Goal: Information Seeking & Learning: Learn about a topic

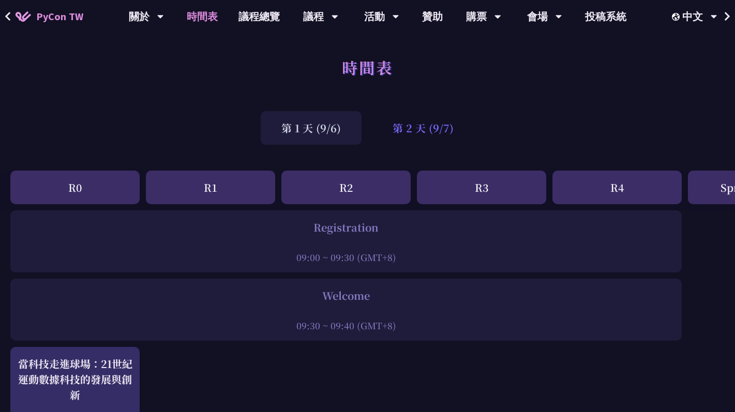
click at [427, 125] on div "第 2 天 (9/7)" at bounding box center [423, 128] width 102 height 34
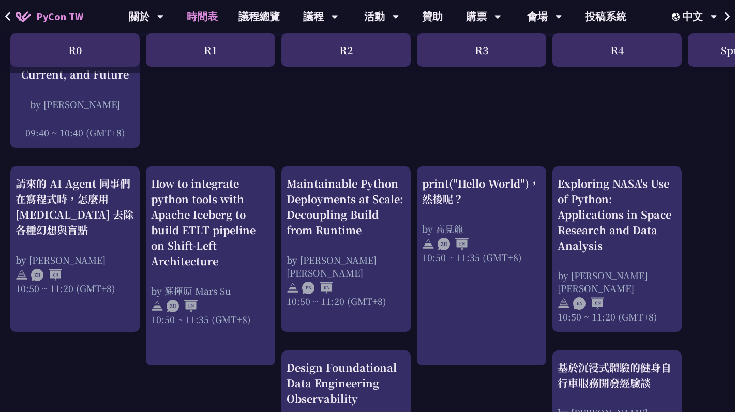
scroll to position [308, 0]
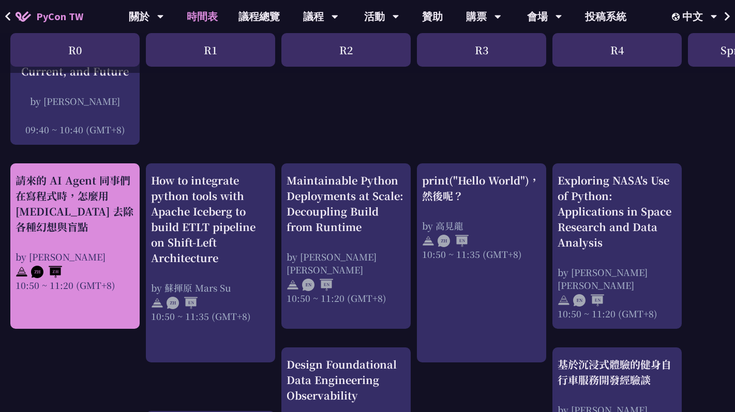
click at [70, 233] on div "請來的 AI Agent 同事們在寫程式時，怎麼用 [MEDICAL_DATA] 去除各種幻想與盲點" at bounding box center [75, 204] width 119 height 62
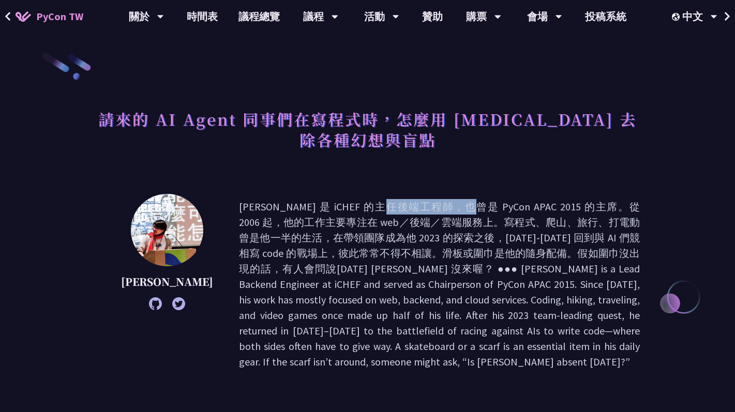
drag, startPoint x: 255, startPoint y: 205, endPoint x: 300, endPoint y: 205, distance: 45.0
click at [300, 205] on p at bounding box center [439, 284] width 401 height 171
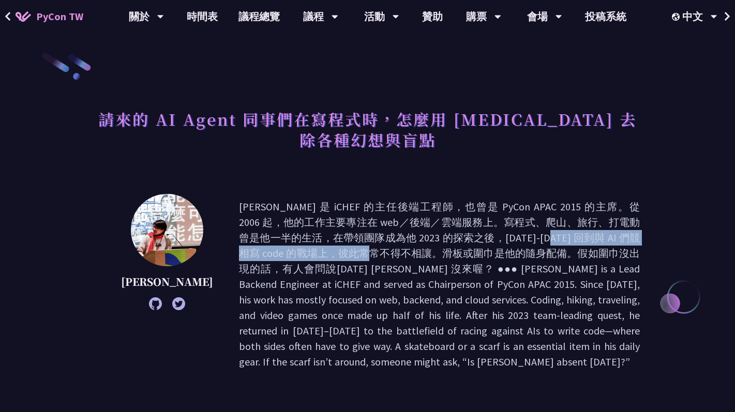
drag, startPoint x: 380, startPoint y: 239, endPoint x: 581, endPoint y: 237, distance: 200.7
click at [581, 237] on p at bounding box center [439, 284] width 401 height 171
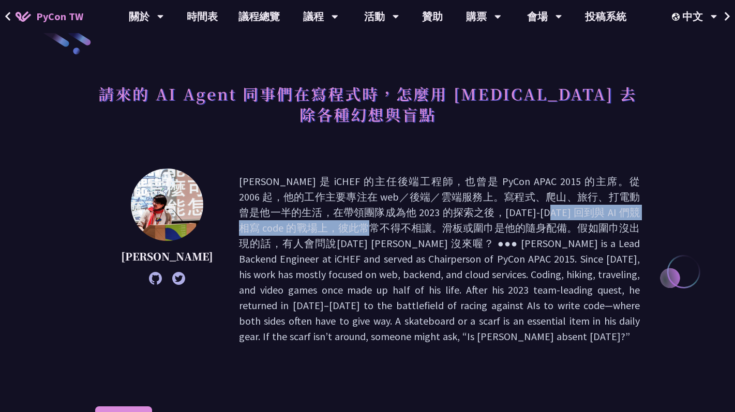
scroll to position [16, 0]
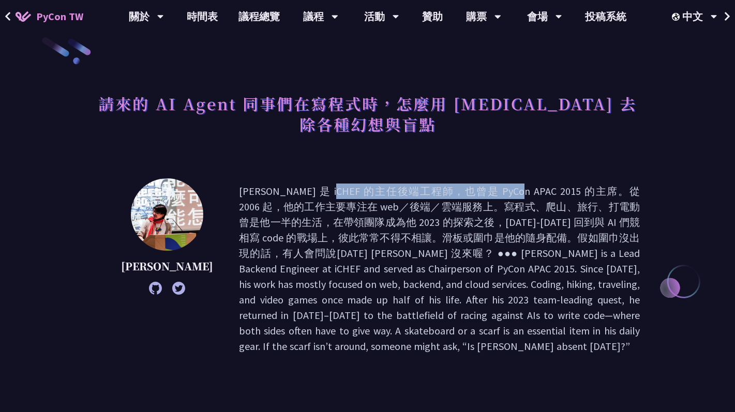
drag, startPoint x: 220, startPoint y: 190, endPoint x: 369, endPoint y: 186, distance: 149.5
click at [369, 186] on p at bounding box center [439, 269] width 401 height 171
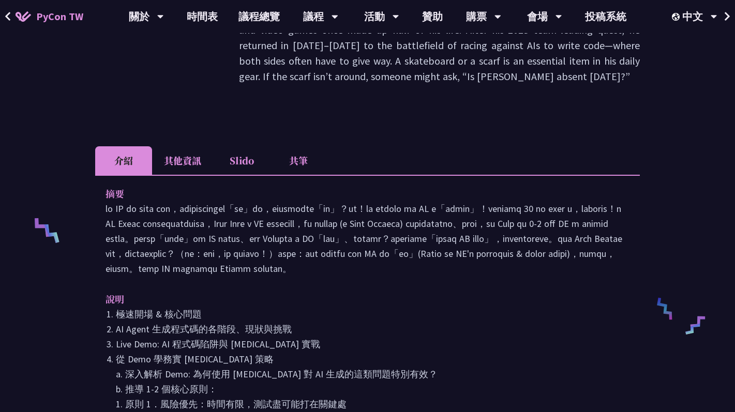
scroll to position [291, 0]
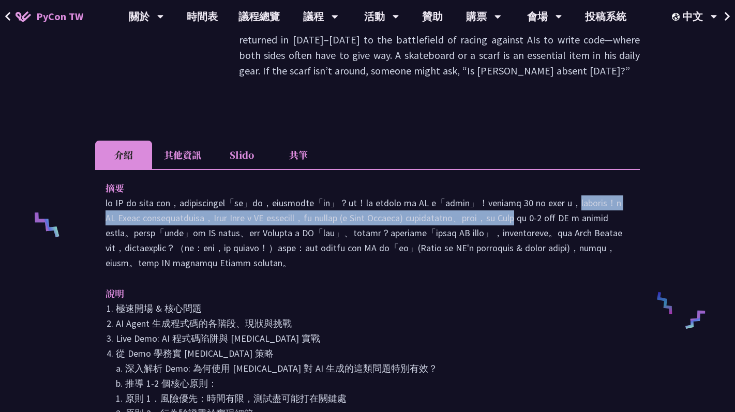
drag, startPoint x: 187, startPoint y: 202, endPoint x: 358, endPoint y: 211, distance: 171.0
click at [358, 211] on p at bounding box center [368, 233] width 524 height 75
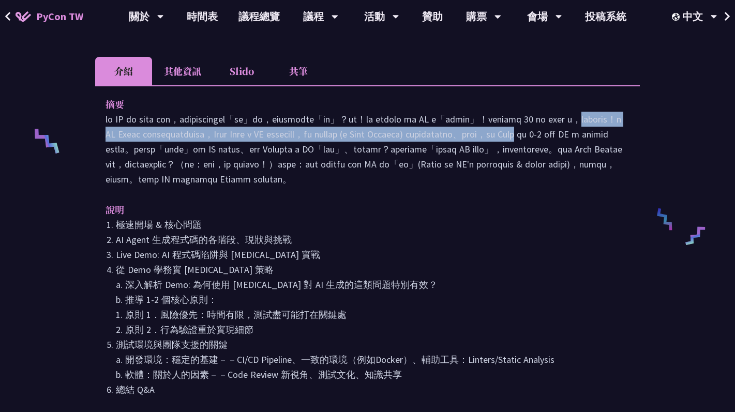
scroll to position [383, 0]
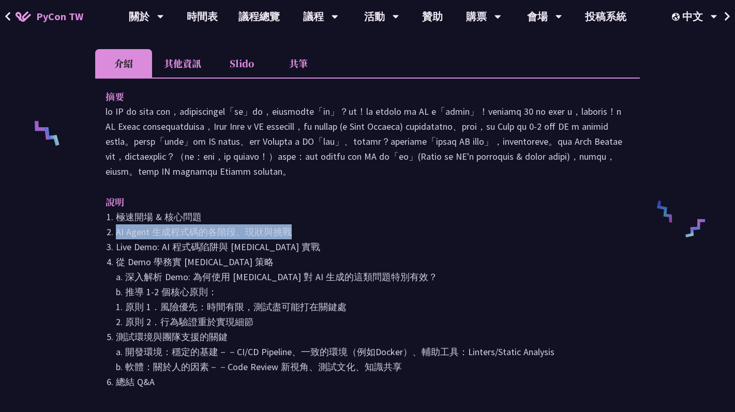
drag, startPoint x: 308, startPoint y: 248, endPoint x: 115, endPoint y: 245, distance: 192.4
click at [116, 239] on li "AI Agent 生成程式碼的各階段、現狀與挑戰" at bounding box center [373, 231] width 514 height 15
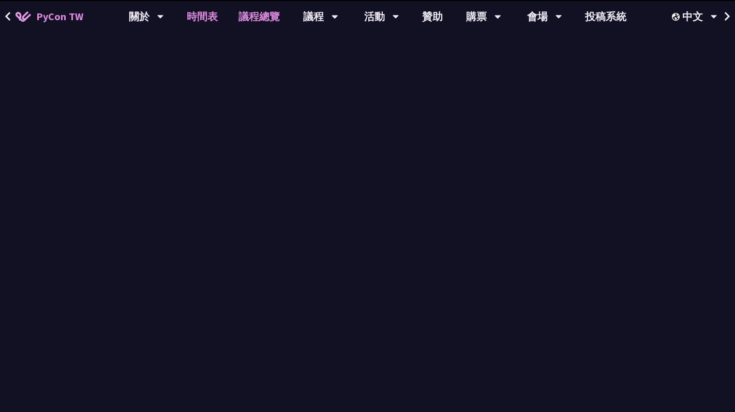
scroll to position [308, 0]
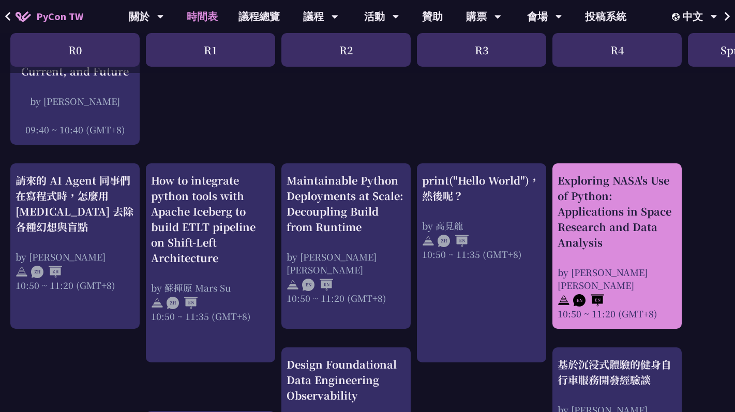
click at [582, 253] on div "Exploring NASA's Use of Python: Applications in Space Research and Data Analysi…" at bounding box center [617, 246] width 119 height 147
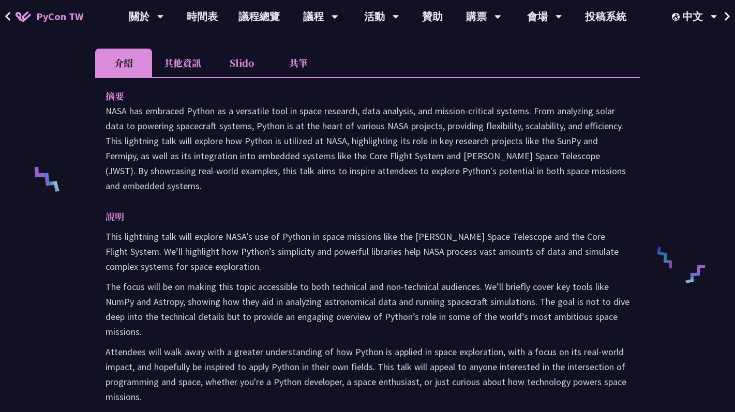
scroll to position [357, 0]
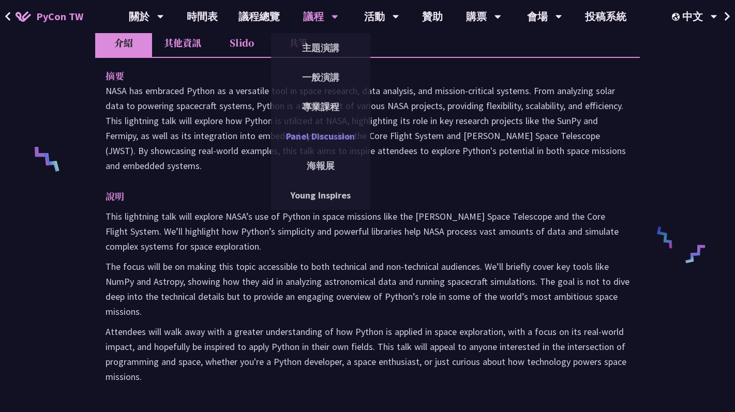
click at [276, 132] on link "Panel Discussion" at bounding box center [320, 136] width 99 height 24
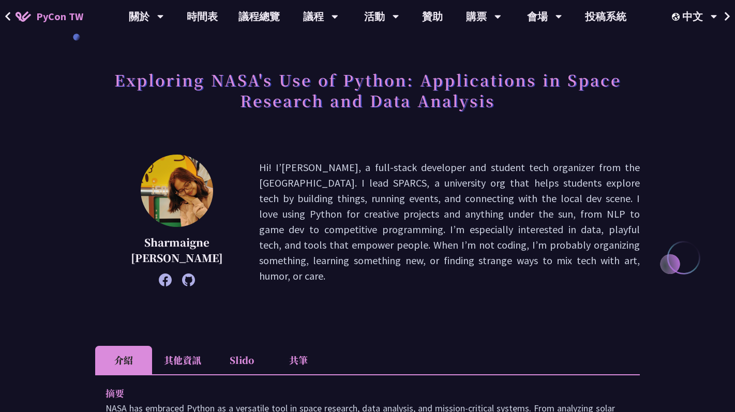
scroll to position [41, 0]
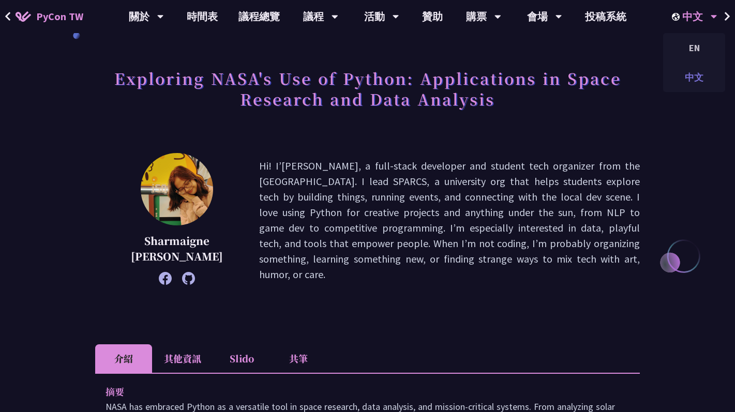
click at [677, 74] on div "中文" at bounding box center [694, 77] width 62 height 24
click at [520, 142] on div "Exploring NASA's Use of Python: Applications in Space Research and Data Analysi…" at bounding box center [367, 405] width 545 height 788
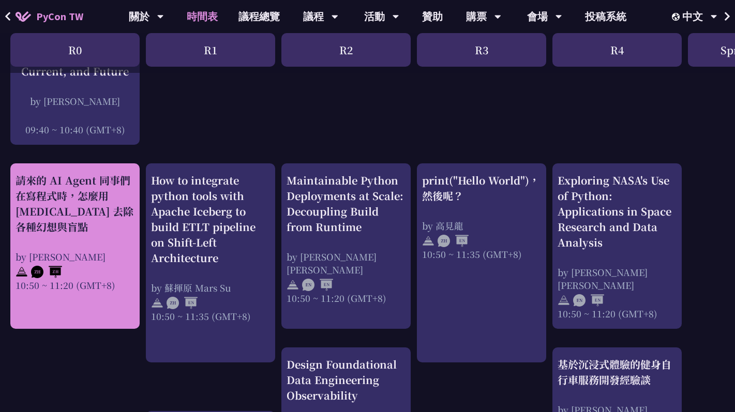
click at [108, 219] on div "請來的 AI Agent 同事們在寫程式時，怎麼用 [MEDICAL_DATA] 去除各種幻想與盲點" at bounding box center [75, 204] width 119 height 62
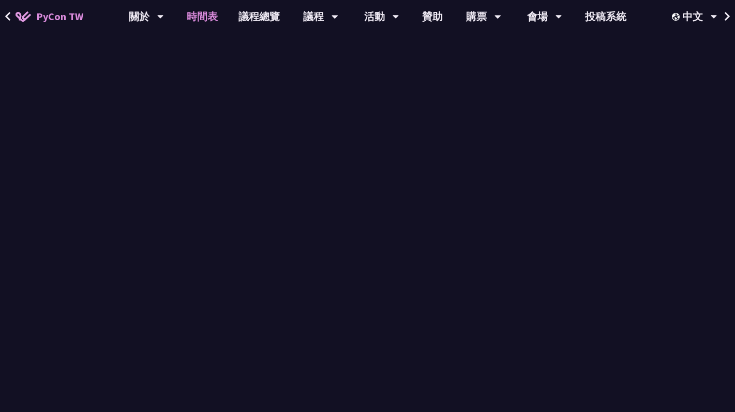
scroll to position [308, 0]
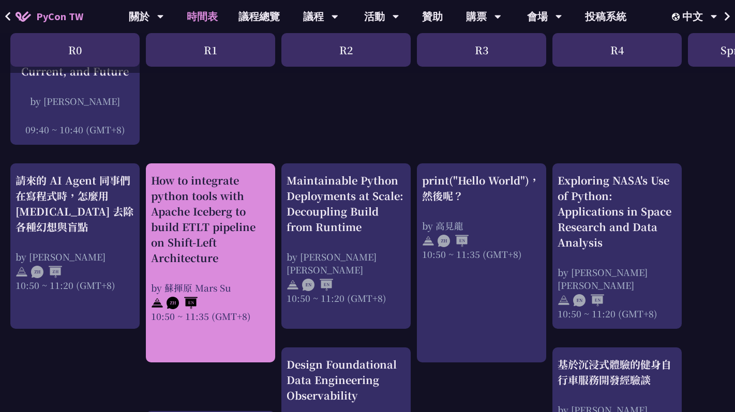
click at [169, 217] on div "How to integrate python tools with Apache Iceberg to build ETLT pipeline on Shi…" at bounding box center [210, 219] width 119 height 93
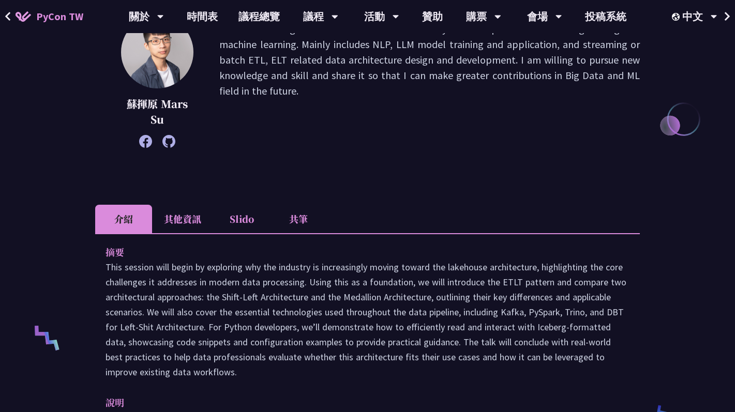
scroll to position [179, 0]
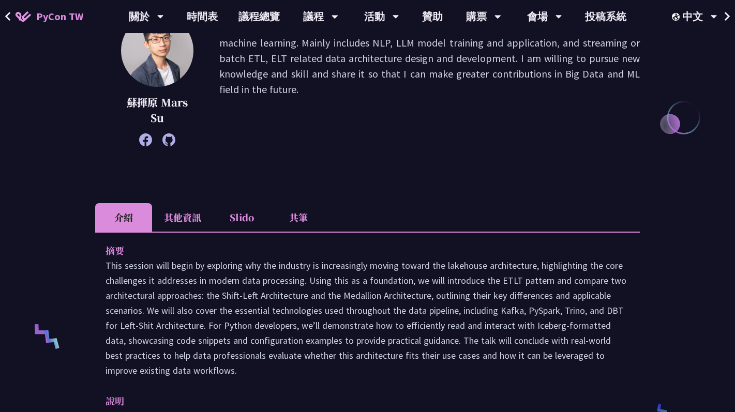
click at [191, 213] on li "其他資訊" at bounding box center [182, 217] width 61 height 28
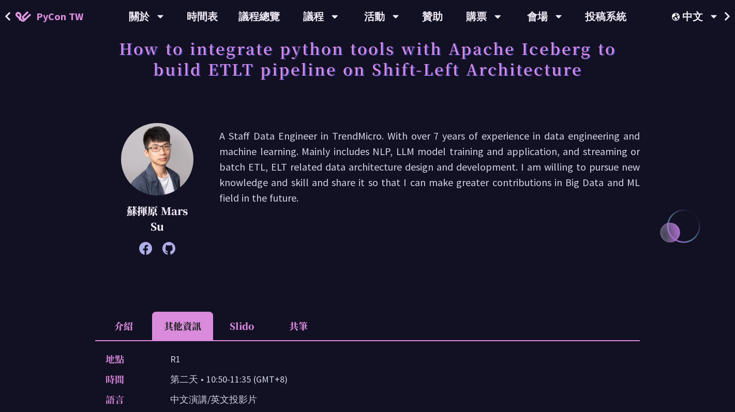
scroll to position [0, 0]
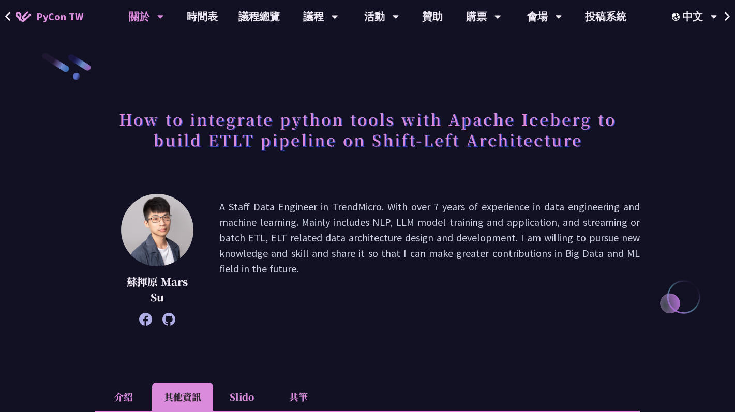
scroll to position [308, 0]
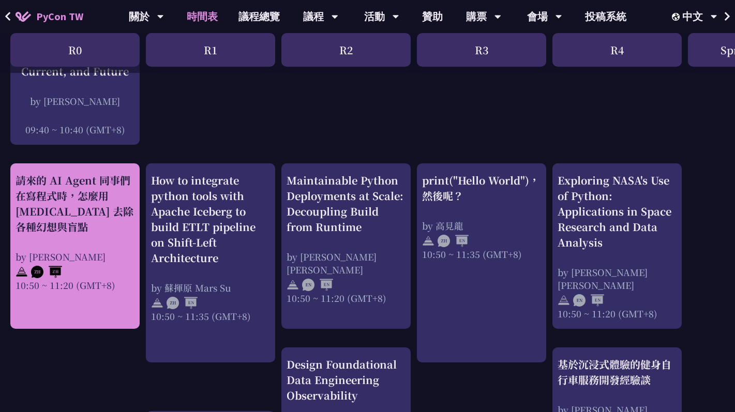
click at [106, 215] on div "請來的 AI Agent 同事們在寫程式時，怎麼用 [MEDICAL_DATA] 去除各種幻想與盲點" at bounding box center [75, 204] width 119 height 62
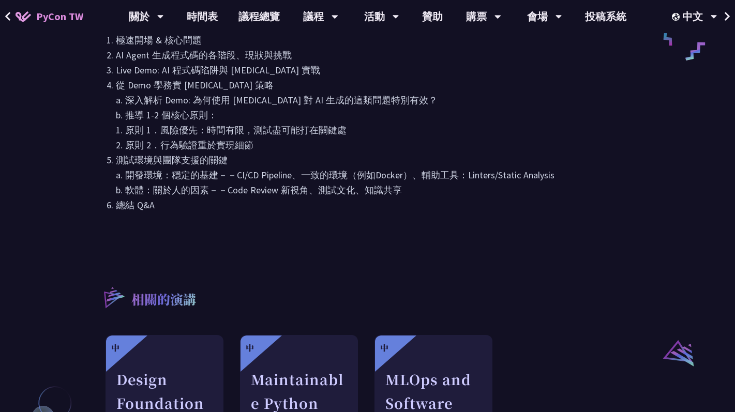
scroll to position [559, 0]
drag, startPoint x: 157, startPoint y: 203, endPoint x: 203, endPoint y: 207, distance: 45.8
click at [203, 198] on li "測試環境與團隊支援的關鍵 a. 開發環境：穩定的基建－－CI/CD Pipeline、一致的環境（例如Docker）、輔助工具：Linters/Static …" at bounding box center [373, 175] width 514 height 45
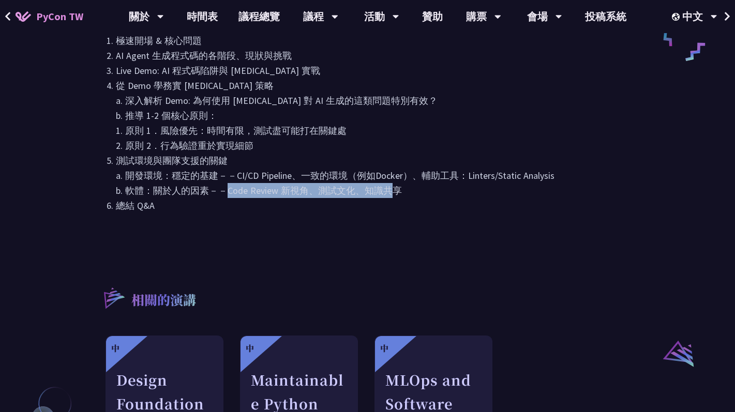
drag, startPoint x: 222, startPoint y: 208, endPoint x: 387, endPoint y: 211, distance: 165.6
click at [387, 198] on li "測試環境與團隊支援的關鍵 a. 開發環境：穩定的基建－－CI/CD Pipeline、一致的環境（例如Docker）、輔助工具：Linters/Static …" at bounding box center [373, 175] width 514 height 45
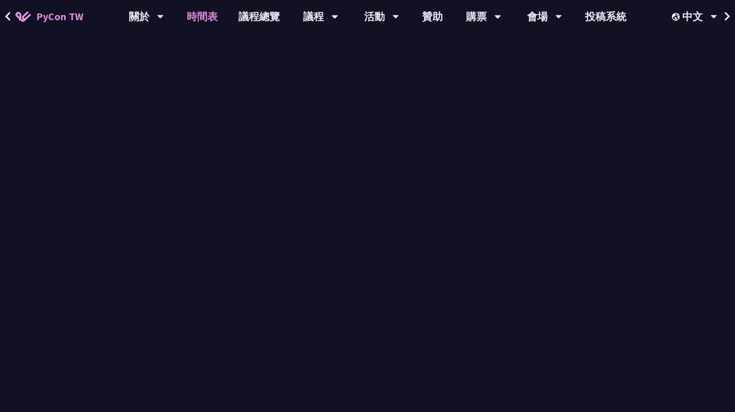
scroll to position [308, 0]
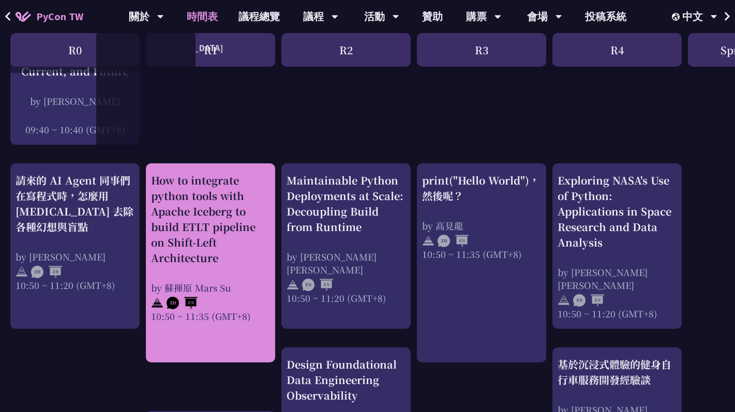
click at [191, 205] on div "How to integrate python tools with Apache Iceberg to build ETLT pipeline on Shi…" at bounding box center [210, 219] width 119 height 93
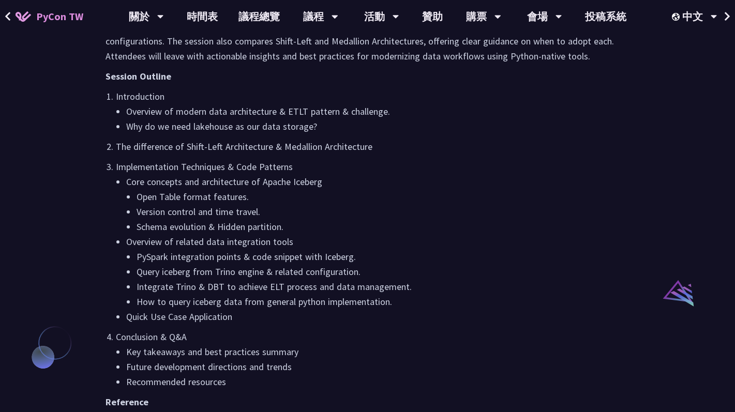
scroll to position [625, 0]
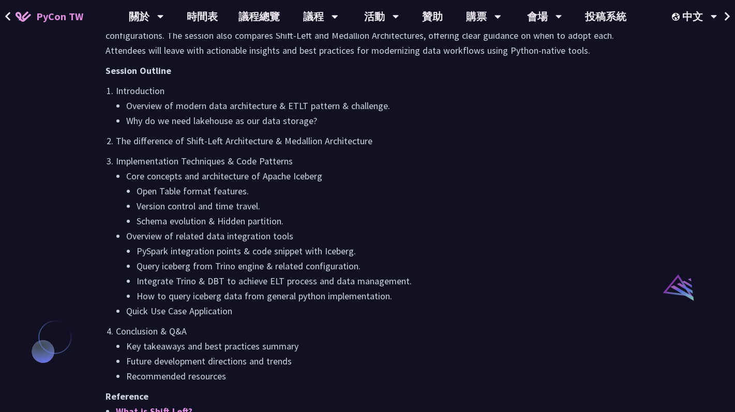
drag, startPoint x: 298, startPoint y: 238, endPoint x: 273, endPoint y: 238, distance: 25.3
click at [273, 238] on li "Overview of related data integration tools PySpark integration points & code sn…" at bounding box center [377, 266] width 503 height 75
click at [158, 238] on li "Overview of related data integration tools PySpark integration points & code sn…" at bounding box center [377, 266] width 503 height 75
drag, startPoint x: 135, startPoint y: 249, endPoint x: 355, endPoint y: 258, distance: 220.0
click at [355, 258] on ul "PySpark integration points & code snippet with Iceberg. Query iceberg from Trin…" at bounding box center [377, 274] width 503 height 60
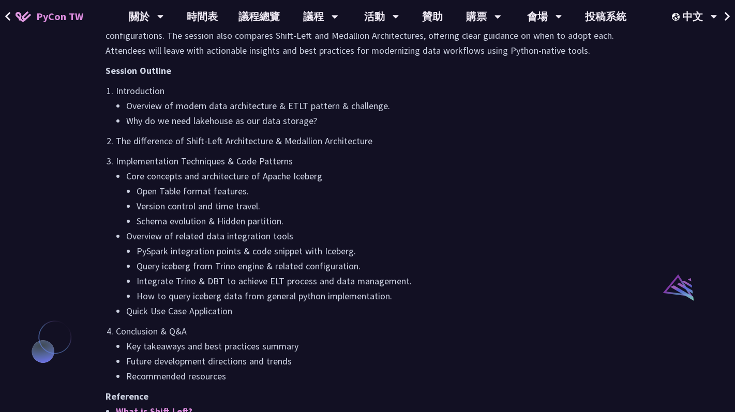
click at [149, 270] on li "Query iceberg from Trino engine & related configuration." at bounding box center [383, 266] width 493 height 15
click at [177, 270] on li "Query iceberg from Trino engine & related configuration." at bounding box center [383, 266] width 493 height 15
click at [223, 273] on li "Query iceberg from Trino engine & related configuration." at bounding box center [383, 266] width 493 height 15
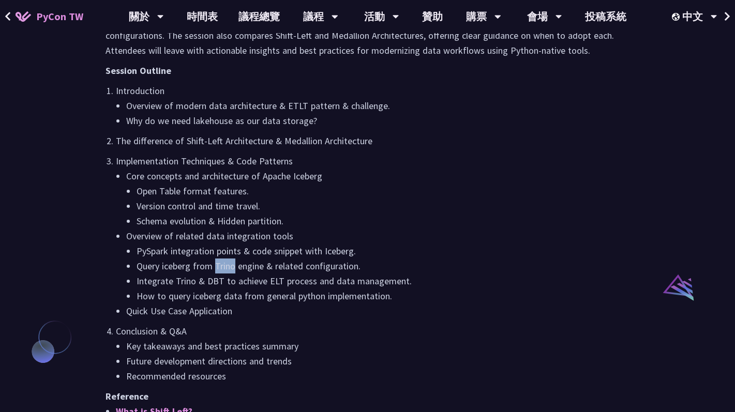
click at [223, 273] on li "Query iceberg from Trino engine & related configuration." at bounding box center [383, 266] width 493 height 15
click at [158, 282] on li "Integrate Trino & DBT to achieve ELT process and data management." at bounding box center [383, 281] width 493 height 15
click at [186, 282] on li "Integrate Trino & DBT to achieve ELT process and data management." at bounding box center [383, 281] width 493 height 15
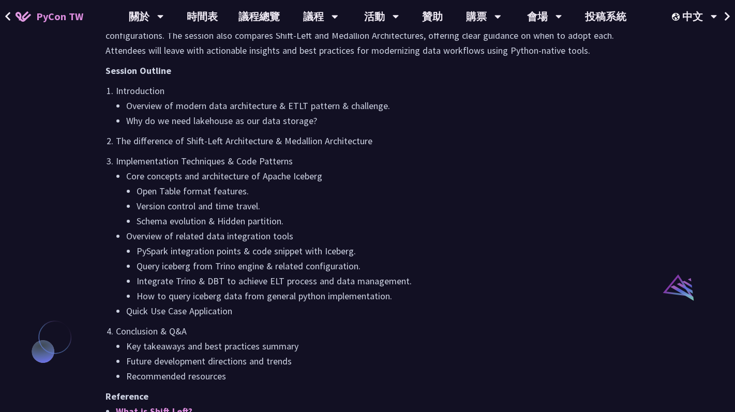
click at [228, 287] on li "Integrate Trino & DBT to achieve ELT process and data management." at bounding box center [383, 281] width 493 height 15
click at [248, 303] on li "How to query iceberg data from general python implementation." at bounding box center [383, 296] width 493 height 15
click at [246, 317] on li "Quick Use Case Application" at bounding box center [377, 311] width 503 height 15
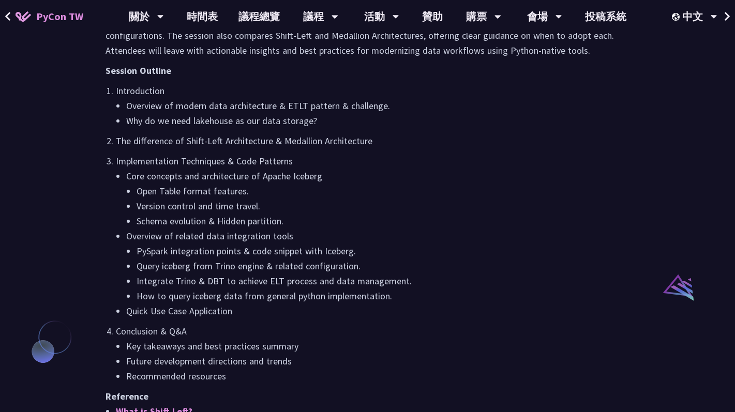
click at [246, 317] on li "Quick Use Case Application" at bounding box center [377, 311] width 503 height 15
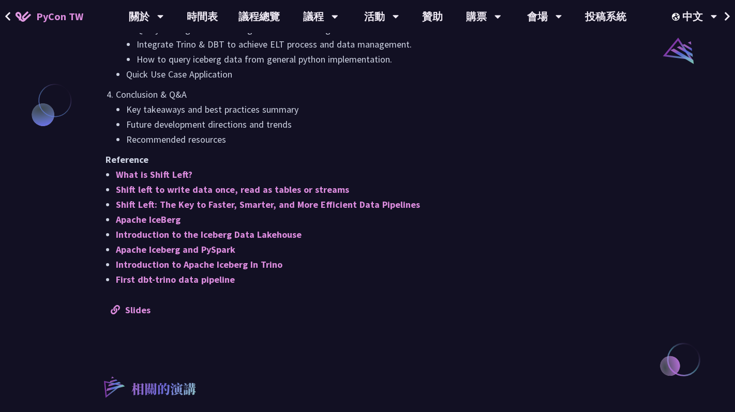
scroll to position [866, 0]
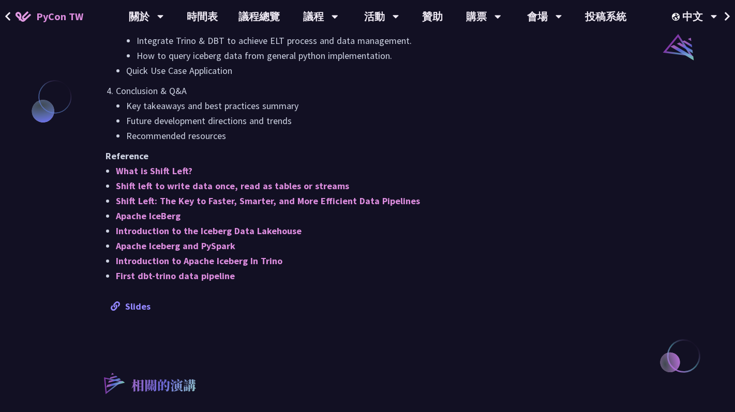
click at [150, 312] on div "Slides" at bounding box center [368, 306] width 514 height 15
click at [138, 309] on link "Slides" at bounding box center [131, 307] width 40 height 12
click at [138, 310] on link "Slides" at bounding box center [131, 307] width 40 height 12
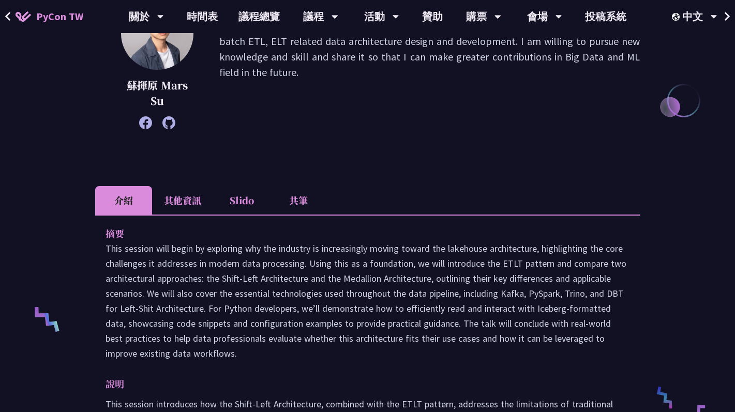
scroll to position [0, 0]
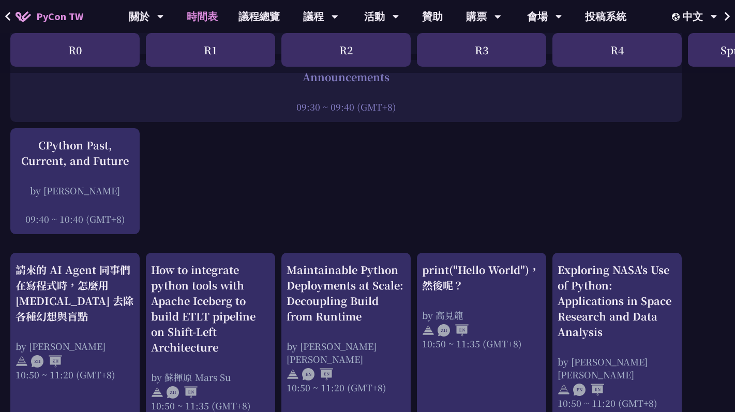
scroll to position [225, 0]
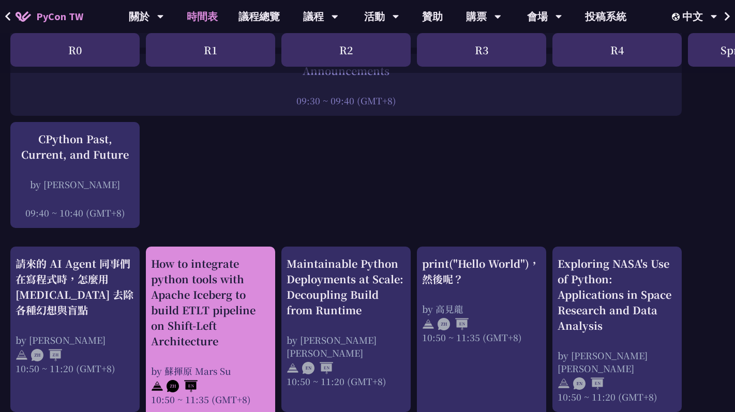
click at [234, 306] on div "How to integrate python tools with Apache Iceberg to build ETLT pipeline on Shi…" at bounding box center [210, 302] width 119 height 93
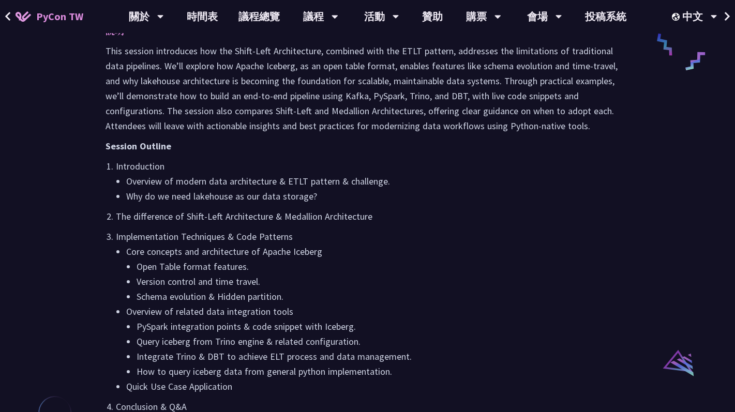
scroll to position [554, 0]
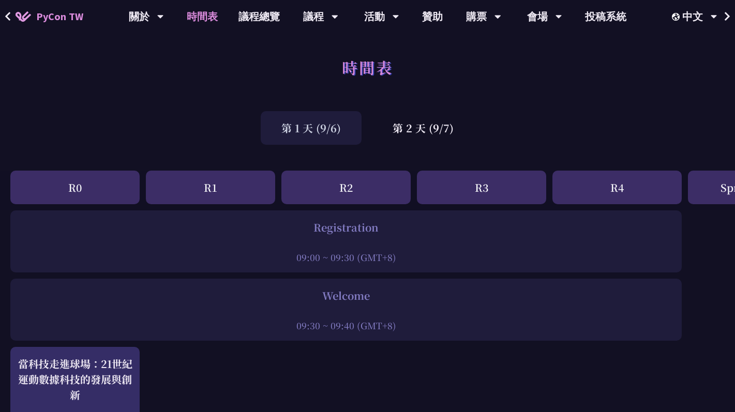
click at [181, 181] on div "R1" at bounding box center [210, 188] width 129 height 34
click at [448, 130] on div "第 2 天 (9/7)" at bounding box center [423, 128] width 102 height 34
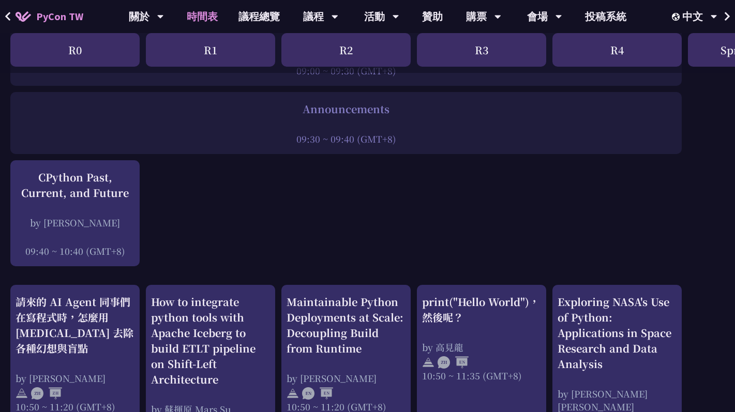
scroll to position [309, 0]
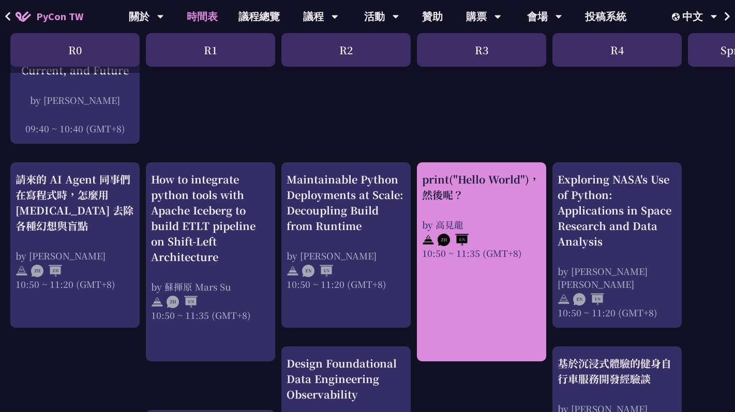
click at [493, 233] on div at bounding box center [481, 239] width 119 height 16
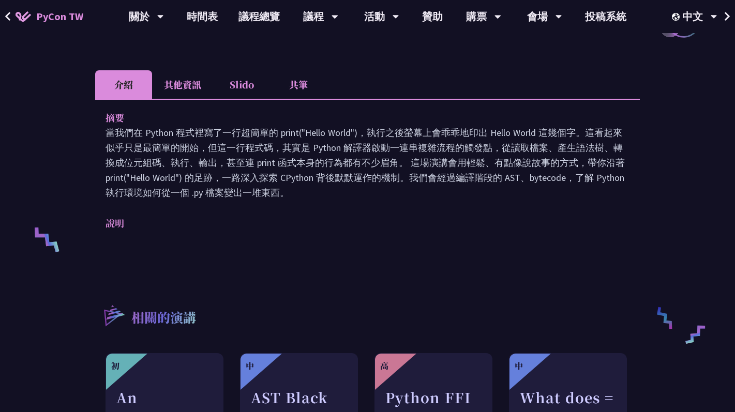
scroll to position [280, 0]
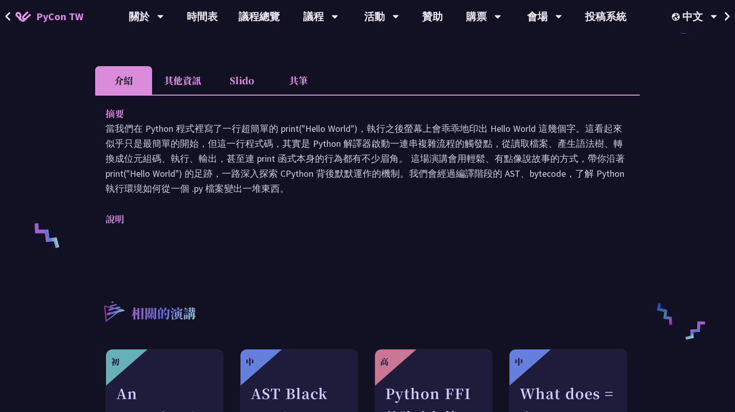
click at [192, 85] on li "其他資訊" at bounding box center [182, 80] width 61 height 28
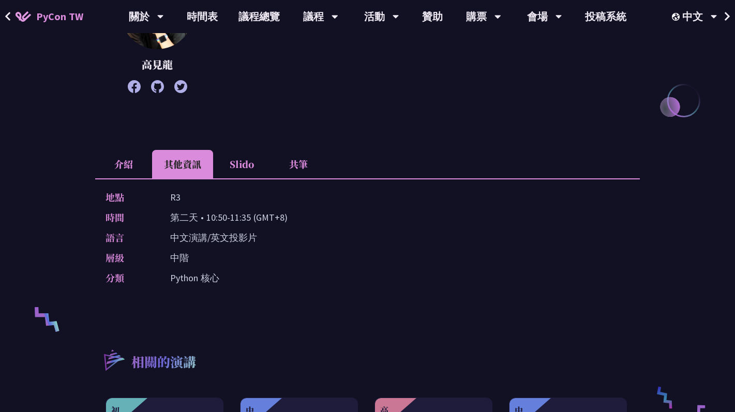
scroll to position [194, 0]
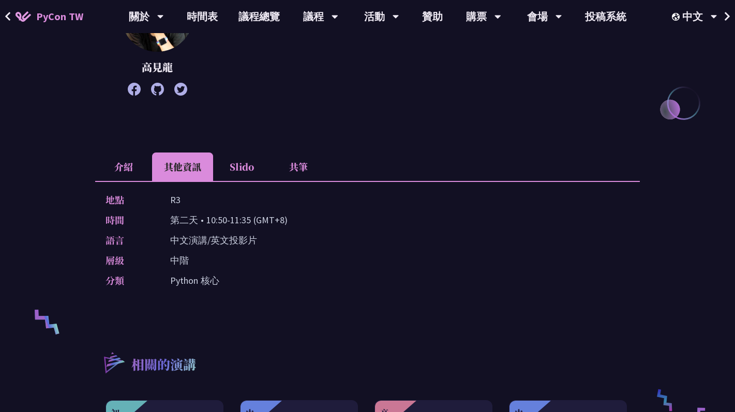
click at [245, 164] on li "Slido" at bounding box center [241, 167] width 57 height 28
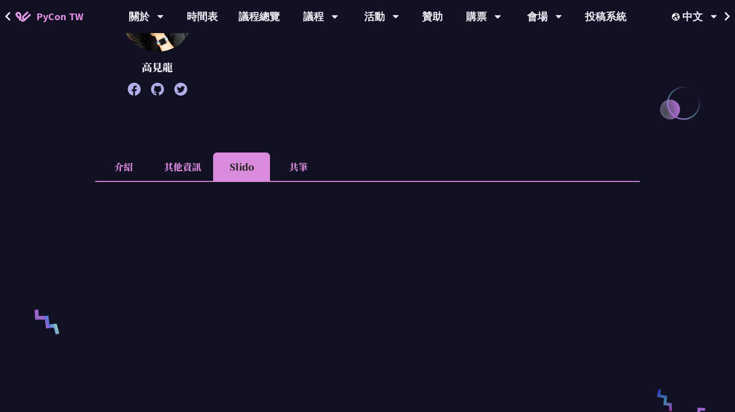
click at [319, 170] on li "共筆" at bounding box center [298, 167] width 57 height 28
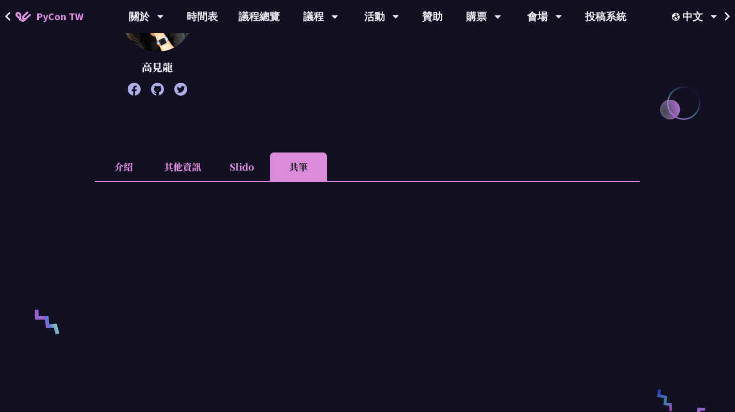
click at [244, 168] on li "Slido" at bounding box center [241, 167] width 57 height 28
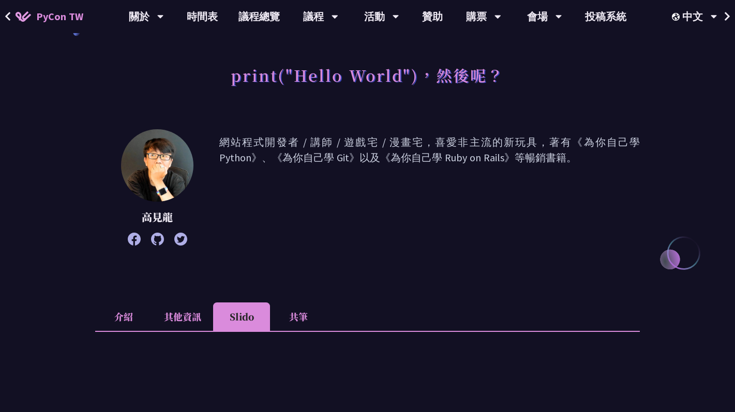
scroll to position [0, 0]
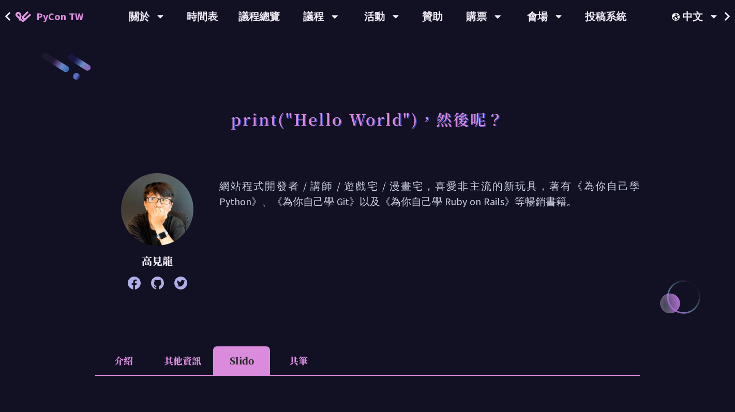
click at [130, 355] on li "介紹" at bounding box center [123, 361] width 57 height 28
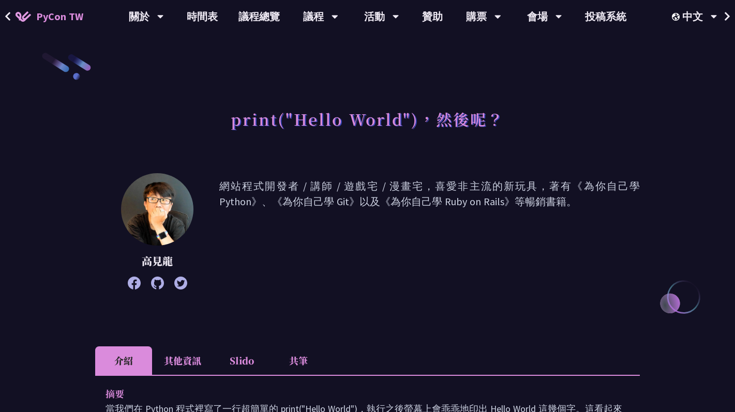
click at [174, 355] on li "其他資訊" at bounding box center [182, 361] width 61 height 28
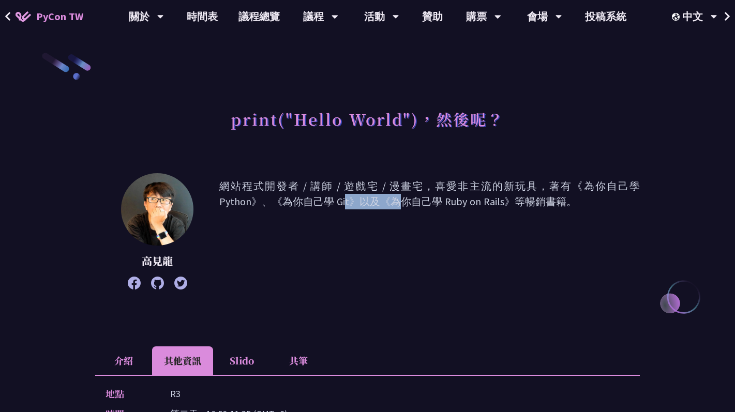
drag, startPoint x: 251, startPoint y: 199, endPoint x: 220, endPoint y: 204, distance: 31.4
click at [220, 204] on p "網站程式開發者 / 講師 / 遊戲宅 / 漫畫宅，喜愛非主流的新玩具，著有《為你自己學 Python》、《為你自己學 Git》以及《為你自己學 Ruby on…" at bounding box center [429, 231] width 421 height 106
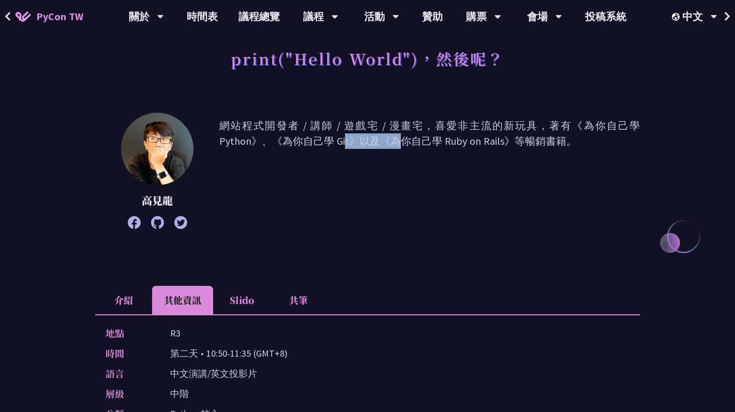
scroll to position [51, 0]
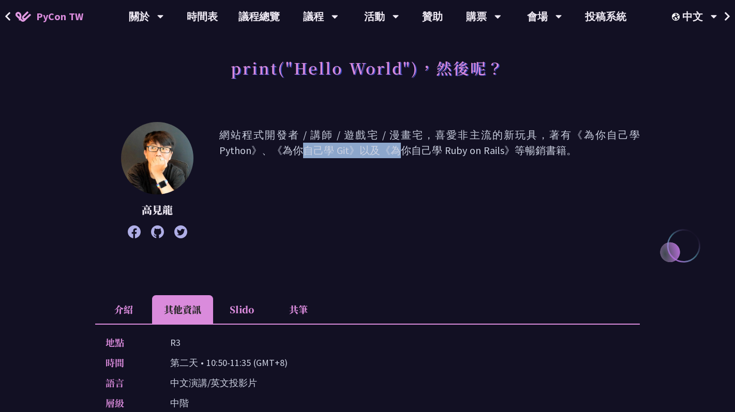
drag, startPoint x: 587, startPoint y: 134, endPoint x: 251, endPoint y: 147, distance: 336.5
click at [251, 147] on p "網站程式開發者 / 講師 / 遊戲宅 / 漫畫宅，喜愛非主流的新玩具，著有《為你自己學 Python》、《為你自己學 Git》以及《為你自己學 Ruby on…" at bounding box center [429, 180] width 421 height 106
copy p "為你自己學 Python"
click at [197, 24] on link "時間表" at bounding box center [202, 16] width 52 height 33
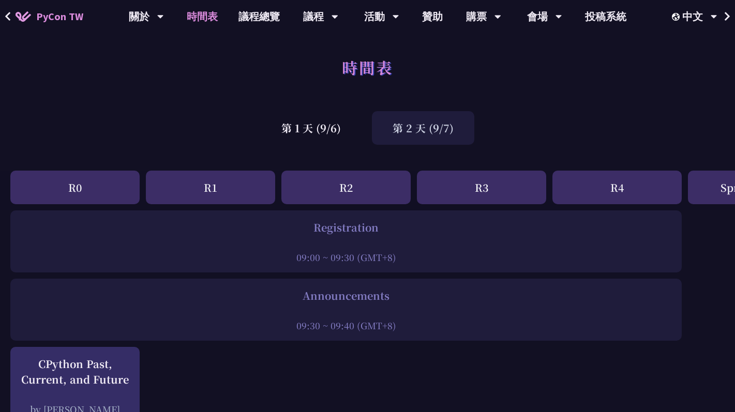
scroll to position [309, 0]
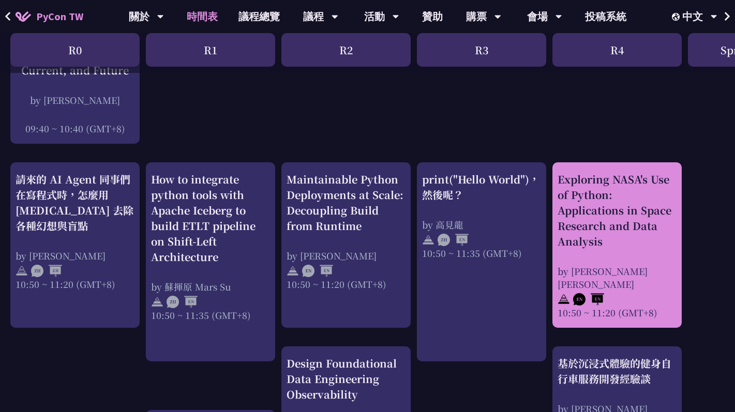
click at [626, 250] on div "Exploring NASA's Use of Python: Applications in Space Research and Data Analysi…" at bounding box center [617, 245] width 119 height 147
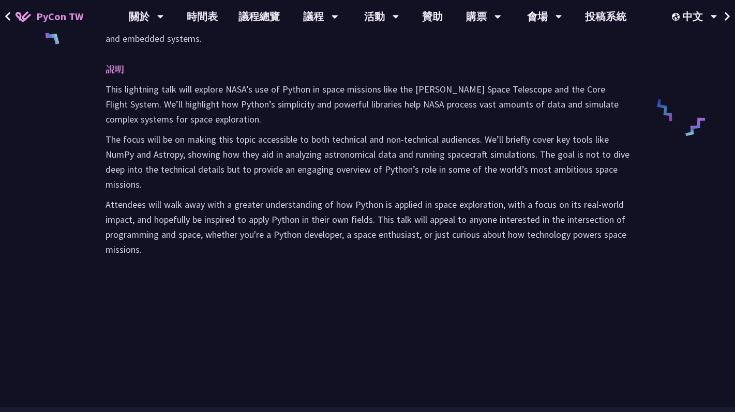
scroll to position [483, 0]
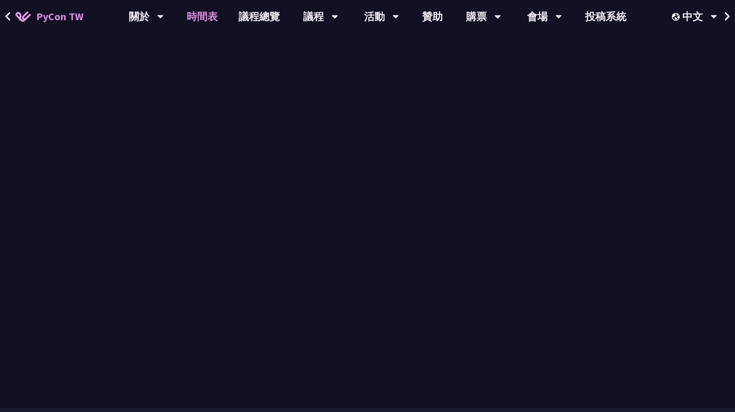
scroll to position [309, 0]
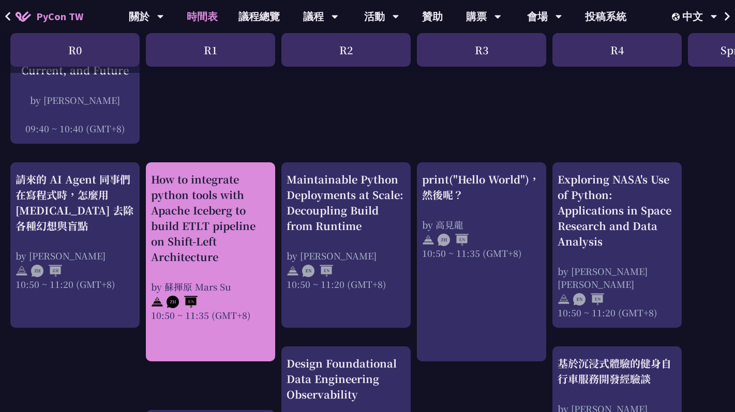
click at [193, 194] on div "How to integrate python tools with Apache Iceberg to build ETLT pipeline on Shi…" at bounding box center [210, 218] width 119 height 93
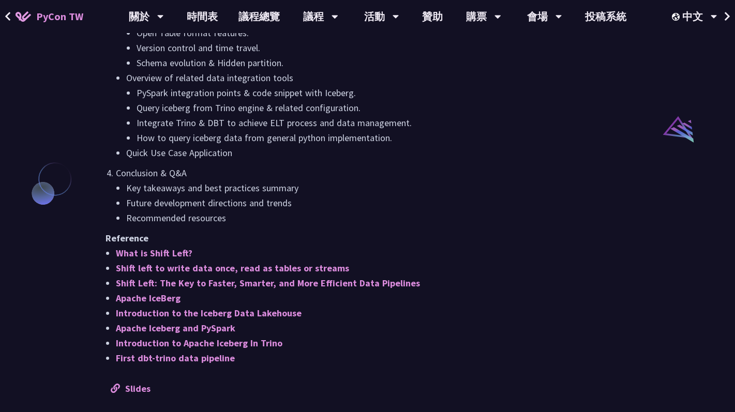
scroll to position [982, 0]
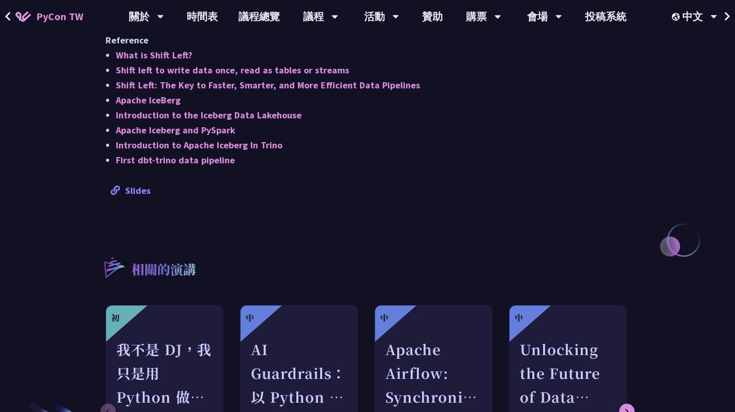
click at [142, 188] on link "Slides" at bounding box center [131, 191] width 40 height 12
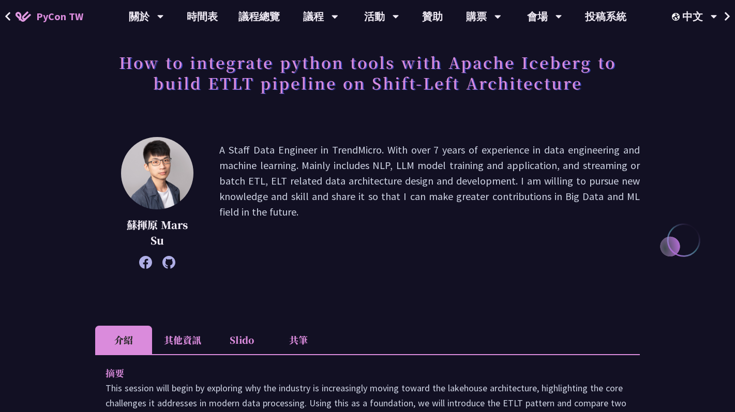
scroll to position [0, 0]
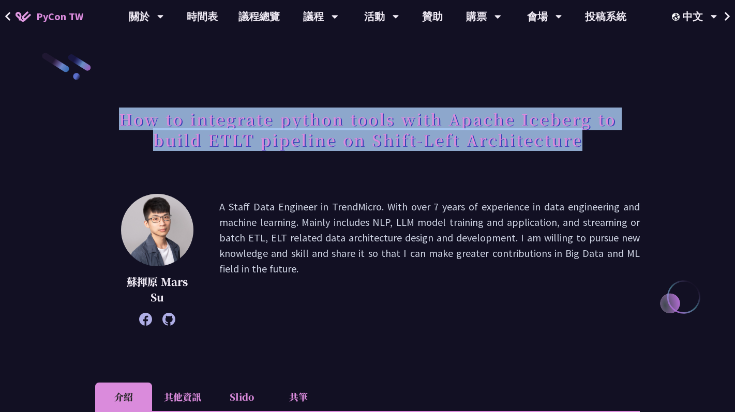
drag, startPoint x: 122, startPoint y: 116, endPoint x: 582, endPoint y: 142, distance: 461.1
click at [582, 142] on h1 "How to integrate python tools with Apache Iceberg to build ETLT pipeline on Shi…" at bounding box center [367, 129] width 545 height 52
copy h1 "How to integrate python tools with Apache Iceberg to build ETLT pipeline on Shi…"
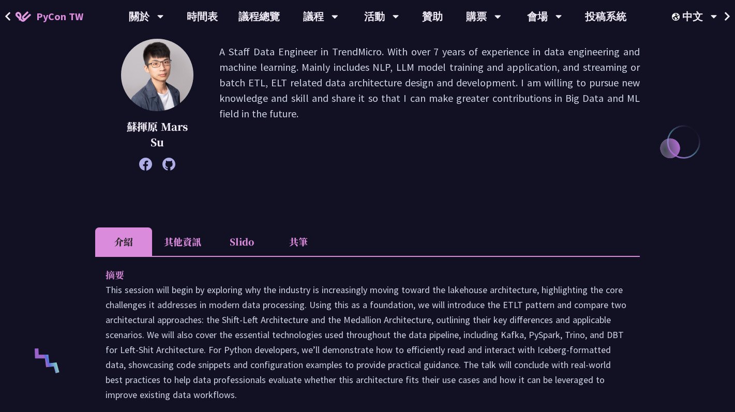
scroll to position [154, 0]
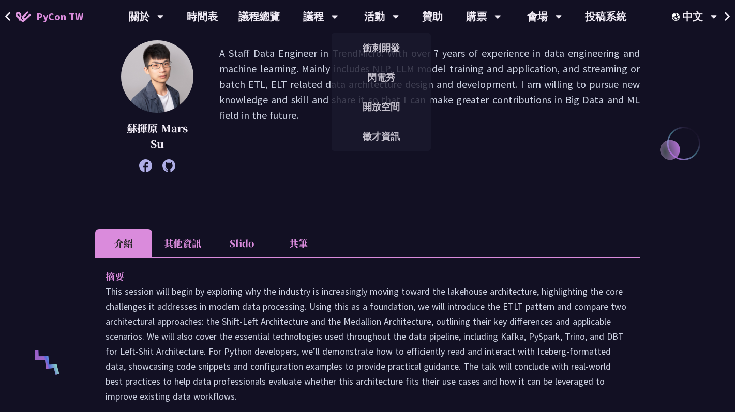
click at [244, 242] on li "Slido" at bounding box center [241, 243] width 57 height 28
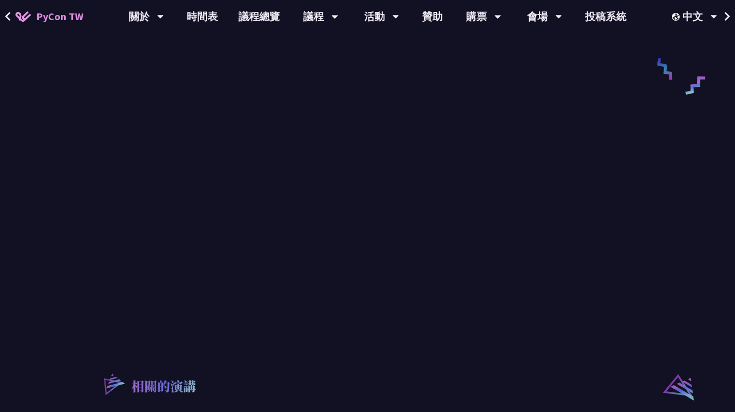
scroll to position [369, 0]
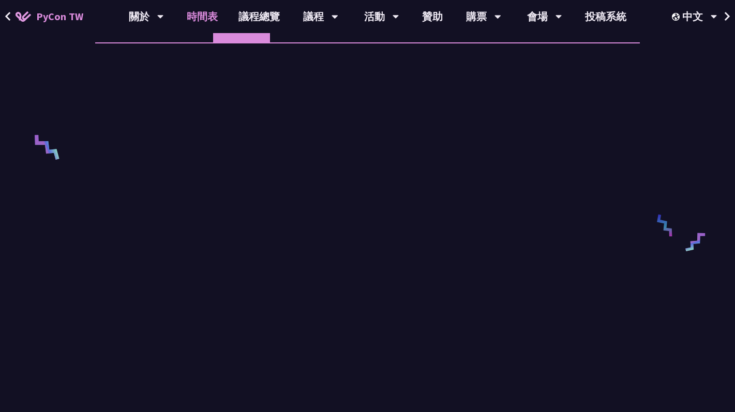
click at [197, 17] on link "時間表" at bounding box center [202, 16] width 52 height 33
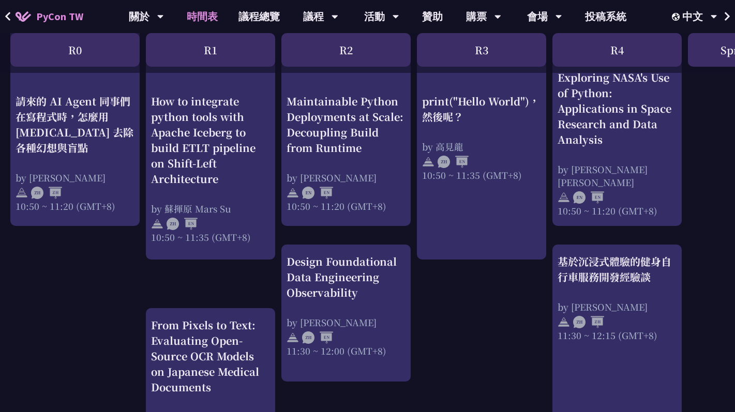
scroll to position [420, 0]
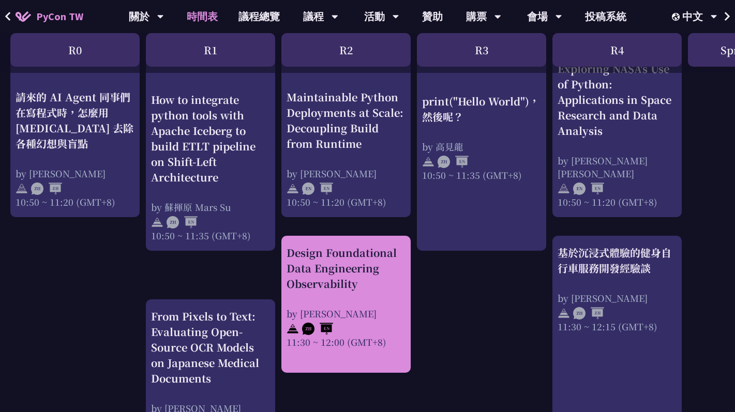
click at [345, 295] on div "Design Foundational Data Engineering Observability by Shuhsi Lin 11:30 ~ 12:00 …" at bounding box center [346, 296] width 119 height 103
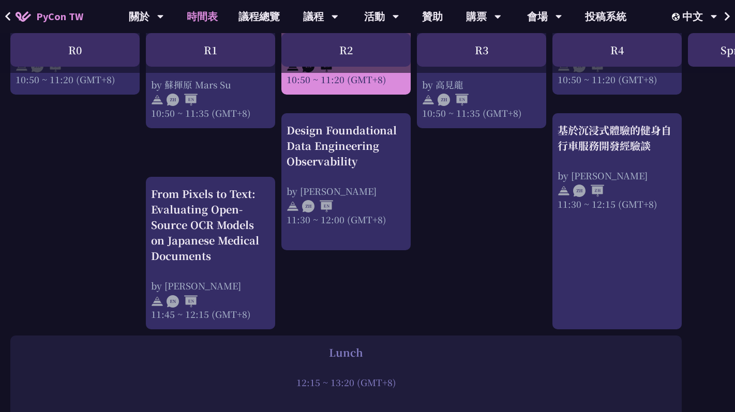
scroll to position [544, 0]
